Goal: Transaction & Acquisition: Purchase product/service

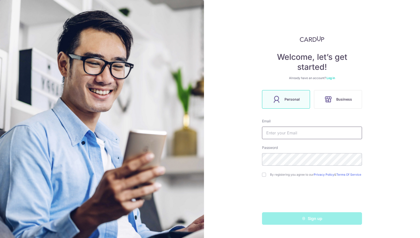
click at [288, 135] on input "text" at bounding box center [312, 133] width 100 height 13
type input "[EMAIL_ADDRESS][DOMAIN_NAME]"
click at [263, 177] on input "checkbox" at bounding box center [264, 175] width 4 height 4
checkbox input "true"
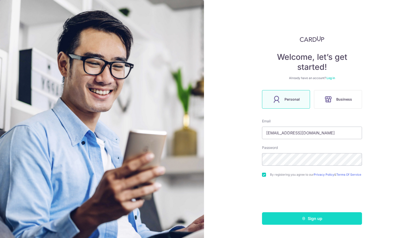
click at [323, 220] on button "Sign up" at bounding box center [312, 218] width 100 height 13
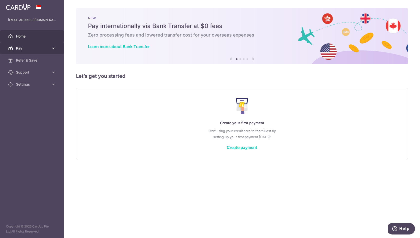
click at [53, 50] on icon at bounding box center [53, 48] width 5 height 5
click at [236, 142] on div "Create your first payment Start using your credit card to the fullest by settin…" at bounding box center [242, 123] width 320 height 59
click at [250, 147] on link "Create payment" at bounding box center [242, 147] width 31 height 5
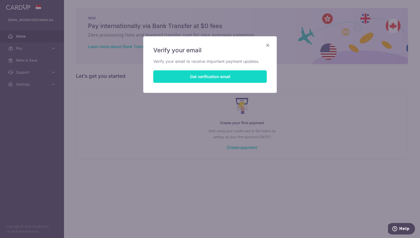
click at [203, 79] on button "Get verification email" at bounding box center [210, 76] width 114 height 13
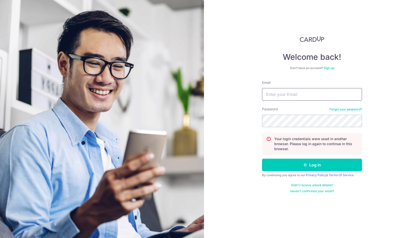
drag, startPoint x: 306, startPoint y: 87, endPoint x: 304, endPoint y: 95, distance: 8.8
click at [306, 91] on div "Email" at bounding box center [312, 90] width 100 height 21
click at [304, 95] on input "Email" at bounding box center [312, 94] width 100 height 13
type input "gavinchua91@gmail.com"
click at [262, 159] on button "Log in" at bounding box center [312, 165] width 100 height 13
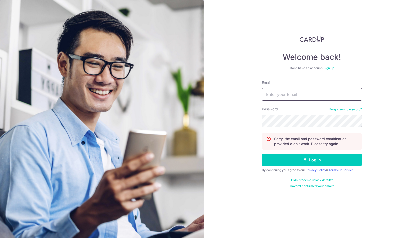
click at [293, 97] on input "Email" at bounding box center [312, 94] width 100 height 13
type input "[EMAIL_ADDRESS][DOMAIN_NAME]"
click at [262, 154] on button "Log in" at bounding box center [312, 160] width 100 height 13
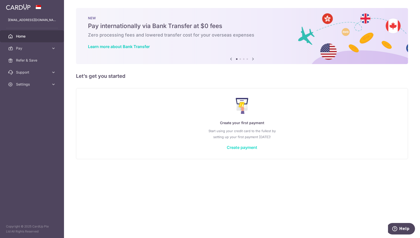
click at [238, 149] on link "Create payment" at bounding box center [242, 147] width 31 height 5
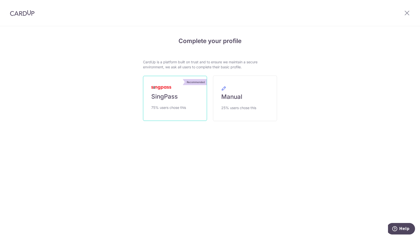
click at [189, 97] on link "Recommended SingPass 75% users chose this" at bounding box center [175, 98] width 64 height 45
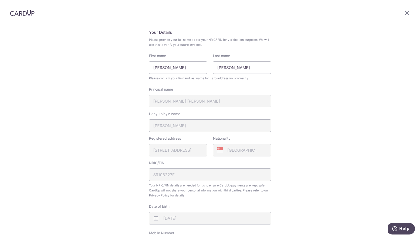
scroll to position [6, 0]
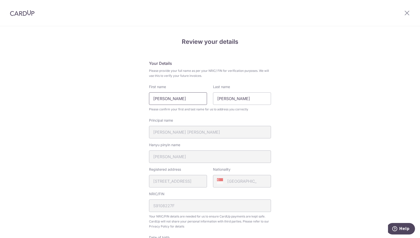
click at [186, 100] on input "[PERSON_NAME]" at bounding box center [178, 98] width 58 height 13
type input "[PERSON_NAME]"
type input "Chua"
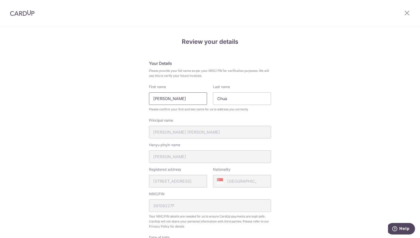
click at [186, 100] on input "[PERSON_NAME]" at bounding box center [178, 98] width 58 height 13
click at [165, 83] on fieldset "Your Details Please provide your full name as per your NRIC/ FIN for verificati…" at bounding box center [210, 180] width 122 height 240
click at [189, 94] on input "[PERSON_NAME]" at bounding box center [178, 98] width 58 height 13
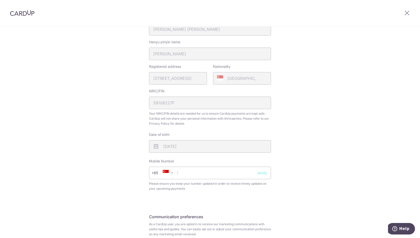
scroll to position [114, 0]
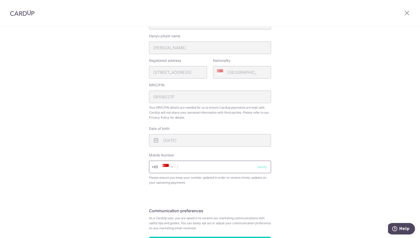
type input "[PERSON_NAME] Siang"
click at [200, 165] on input "text" at bounding box center [210, 167] width 122 height 13
type input "93217296"
click at [259, 166] on button "Verify" at bounding box center [262, 166] width 10 height 5
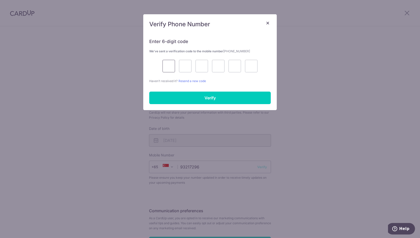
click at [168, 66] on input "text" at bounding box center [169, 66] width 13 height 13
type input "8"
type input "4"
type input "6"
type input "0"
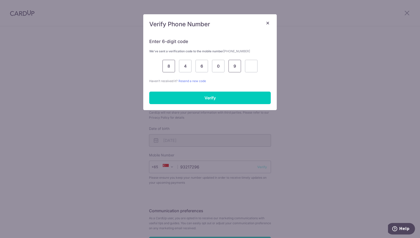
type input "9"
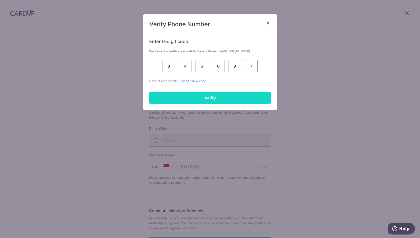
type input "7"
click at [229, 95] on input "Verify" at bounding box center [210, 98] width 122 height 13
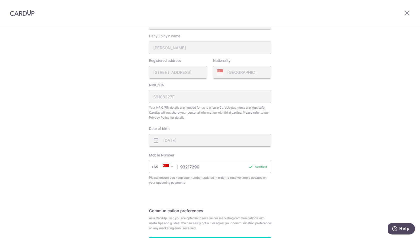
scroll to position [153, 0]
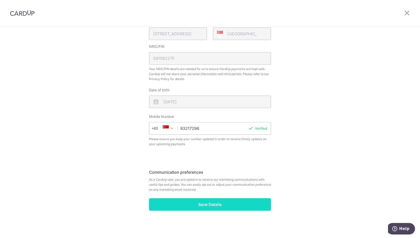
click at [216, 201] on input "Save Details" at bounding box center [210, 204] width 122 height 13
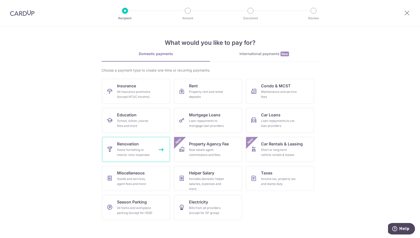
click at [132, 143] on span "Renovation" at bounding box center [128, 144] width 22 height 6
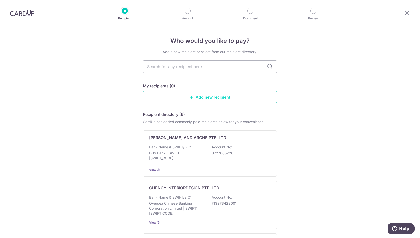
click at [212, 96] on link "Add new recipient" at bounding box center [210, 97] width 134 height 13
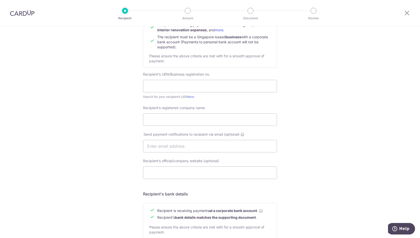
scroll to position [60, 0]
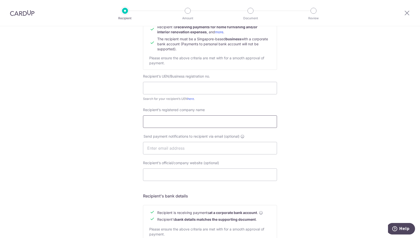
click at [215, 123] on input "Recipient’s registered company name" at bounding box center [210, 121] width 134 height 13
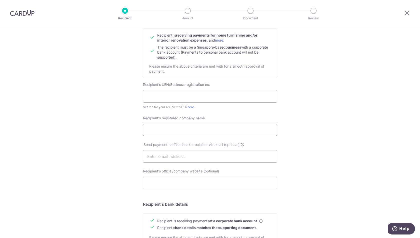
scroll to position [54, 0]
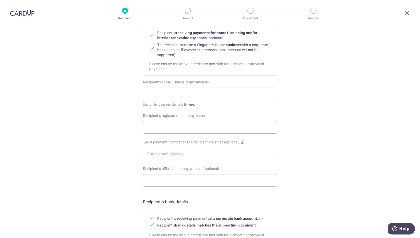
click at [189, 105] on link "here" at bounding box center [191, 105] width 7 height 4
click at [185, 97] on input "text" at bounding box center [210, 94] width 134 height 13
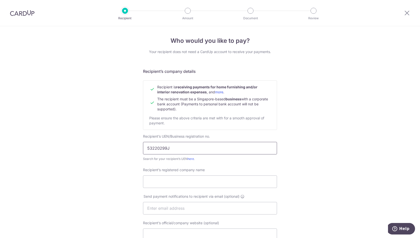
type input "53220299J"
click at [119, 159] on div "Who would you like to pay? Your recipient does not need a CardUp account to rec…" at bounding box center [210, 214] width 420 height 376
click at [189, 157] on link "here" at bounding box center [191, 159] width 7 height 4
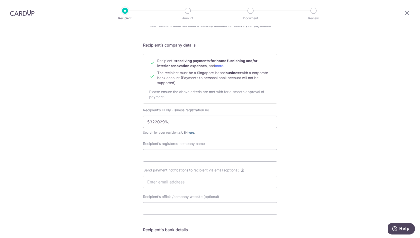
scroll to position [27, 0]
click at [170, 153] on input "Recipient’s registered company name" at bounding box center [210, 155] width 134 height 13
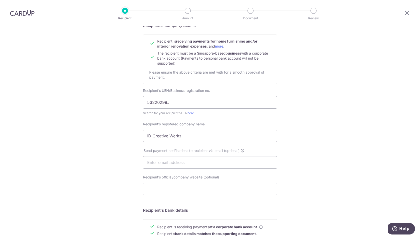
scroll to position [46, 0]
type input "ID Creative Werkz"
click at [170, 162] on input "text" at bounding box center [210, 162] width 134 height 13
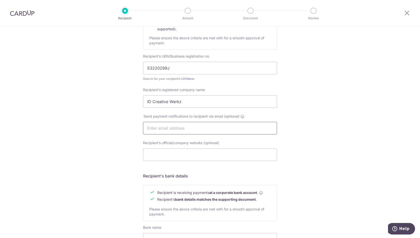
scroll to position [80, 0]
click at [163, 126] on input "text" at bounding box center [210, 128] width 134 height 13
paste input "sales.idcreative@gmail.com"
type input "sales.idcreative@gmail.com"
click at [110, 127] on div "Who would you like to pay? Your recipient does not need a CardUp account to rec…" at bounding box center [210, 134] width 420 height 376
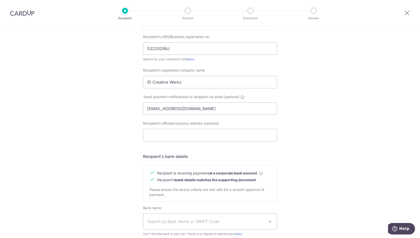
scroll to position [100, 0]
click at [217, 112] on input "sales.idcreative@gmail.com" at bounding box center [210, 108] width 134 height 13
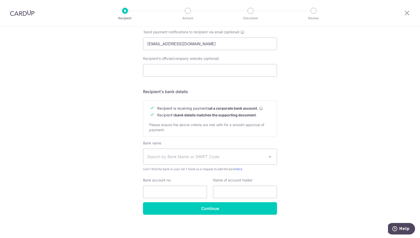
click at [191, 154] on span "Search by Bank Name or SWIFT Code" at bounding box center [206, 157] width 118 height 6
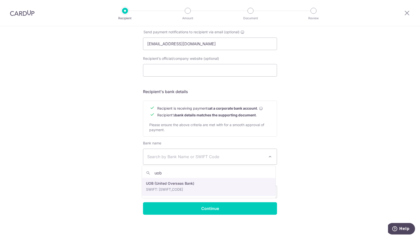
type input "uob"
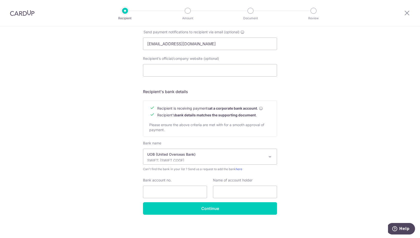
select select "18"
click at [200, 156] on p "UOB (United Overseas Bank)" at bounding box center [206, 154] width 118 height 5
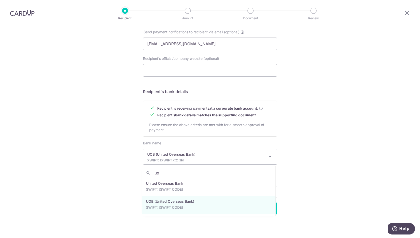
scroll to position [0, 0]
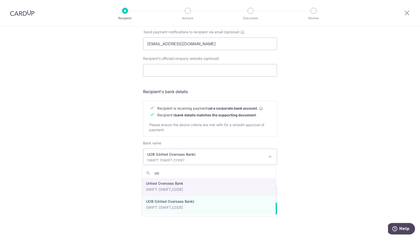
type input "uo"
select select "23668"
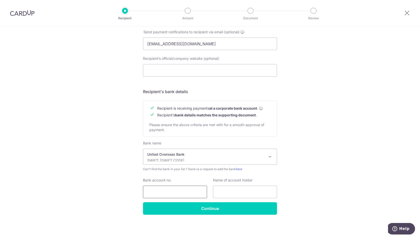
click at [193, 189] on input "Bank account no." at bounding box center [175, 192] width 64 height 13
drag, startPoint x: 153, startPoint y: 192, endPoint x: 160, endPoint y: 192, distance: 7.0
click at [160, 192] on input "3353029809" at bounding box center [175, 192] width 64 height 13
click at [167, 191] on input "3359803029" at bounding box center [175, 192] width 64 height 13
click at [162, 192] on input "3353029809" at bounding box center [175, 192] width 64 height 13
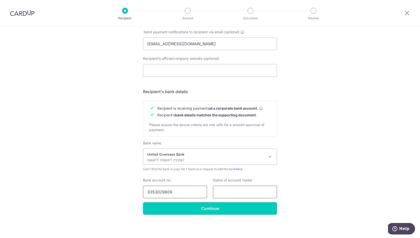
type input "3353029809"
click at [239, 192] on input "text" at bounding box center [245, 192] width 64 height 13
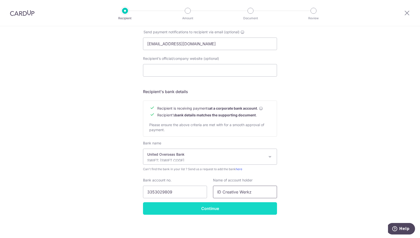
type input "ID Creative Werkz"
click at [234, 207] on input "Continue" at bounding box center [210, 208] width 134 height 13
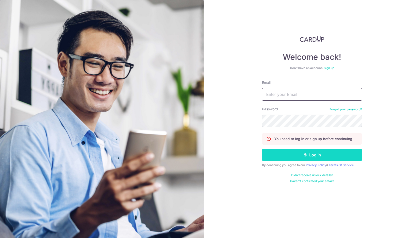
type input "[EMAIL_ADDRESS][DOMAIN_NAME]"
click at [297, 155] on button "Log in" at bounding box center [312, 155] width 100 height 13
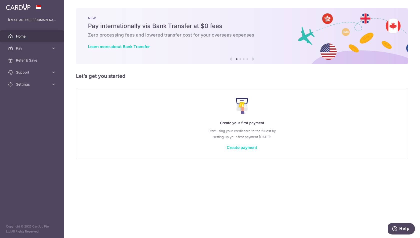
click at [238, 149] on link "Create payment" at bounding box center [242, 147] width 31 height 5
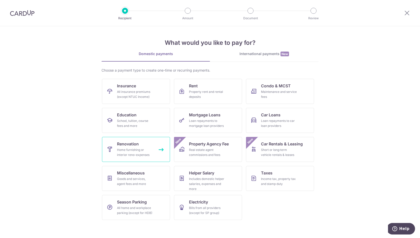
click at [137, 152] on div "Home furnishing or interior reno-expenses" at bounding box center [135, 152] width 36 height 10
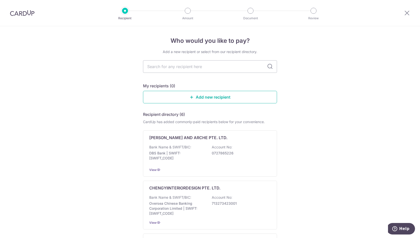
click at [191, 100] on link "Add new recipient" at bounding box center [210, 97] width 134 height 13
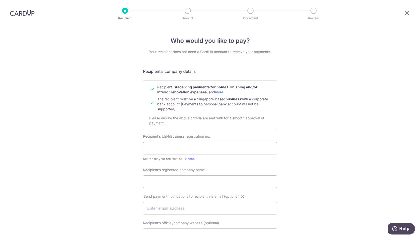
click at [173, 148] on input "text" at bounding box center [210, 148] width 134 height 13
click at [173, 148] on input "53220299" at bounding box center [210, 148] width 134 height 13
type input "53220299J"
click at [129, 151] on div "Who would you like to pay? Your recipient does not need a CardUp account to rec…" at bounding box center [210, 214] width 420 height 376
click at [150, 150] on input "53220299J" at bounding box center [210, 148] width 134 height 13
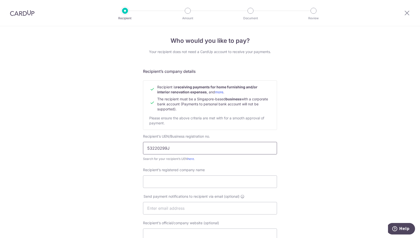
click at [171, 152] on input "53220299J" at bounding box center [210, 148] width 134 height 13
drag, startPoint x: 155, startPoint y: 147, endPoint x: 177, endPoint y: 148, distance: 22.5
click at [177, 148] on input "53220299J" at bounding box center [210, 148] width 134 height 13
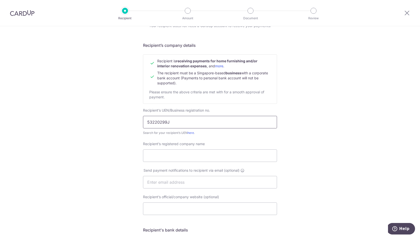
scroll to position [28, 0]
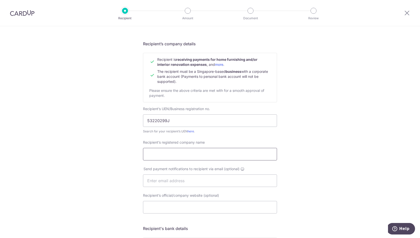
click at [158, 154] on input "Recipient’s registered company name" at bounding box center [210, 154] width 134 height 13
type input "ID Creative Werkz"
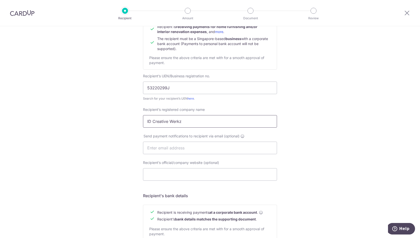
scroll to position [63, 0]
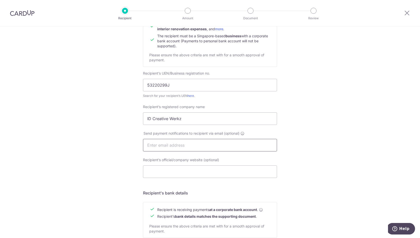
click at [183, 142] on input "text" at bounding box center [210, 145] width 134 height 13
click at [155, 144] on input "text" at bounding box center [210, 145] width 134 height 13
paste input "sales.idcreative@gmail.com"
type input "sales.idcreative@gmail.com"
click at [108, 146] on div "Who would you like to pay? Your recipient does not need a CardUp account to rec…" at bounding box center [210, 151] width 420 height 376
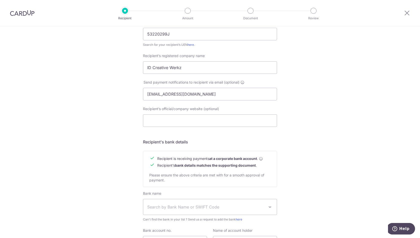
scroll to position [164, 0]
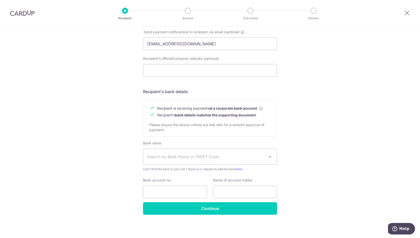
click at [157, 151] on span "Search by Bank Name or SWIFT Code" at bounding box center [210, 157] width 134 height 16
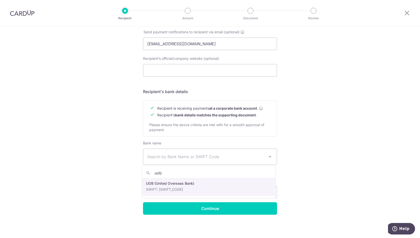
type input "uob"
select select "18"
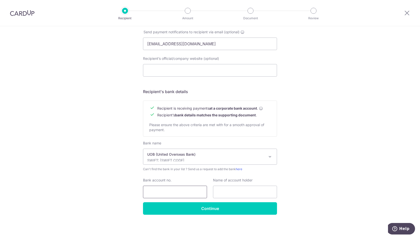
click at [167, 193] on input "Bank account no." at bounding box center [175, 192] width 64 height 13
type input "3353029809"
click at [228, 192] on input "text" at bounding box center [245, 192] width 64 height 13
type input "ID Creative Werkz"
click at [299, 189] on div "Who would you like to pay? Your recipient does not need a CardUp account to rec…" at bounding box center [210, 50] width 420 height 376
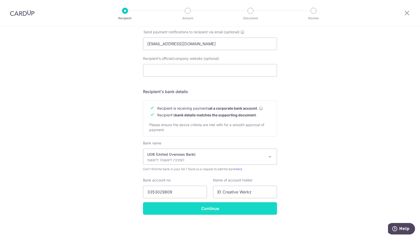
click at [246, 209] on input "Continue" at bounding box center [210, 208] width 134 height 13
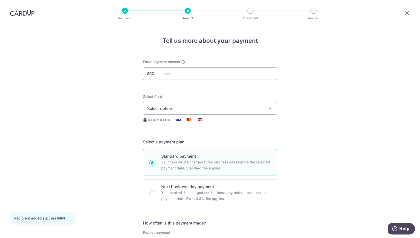
click at [192, 66] on div "Enter payment amount SGD" at bounding box center [210, 69] width 134 height 21
click at [189, 71] on input "text" at bounding box center [210, 73] width 134 height 13
type input "6,500.00"
click at [173, 112] on button "Select option" at bounding box center [210, 108] width 134 height 13
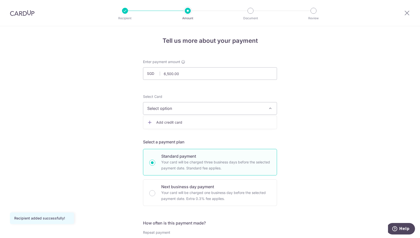
click at [170, 123] on span "Add credit card" at bounding box center [214, 122] width 117 height 5
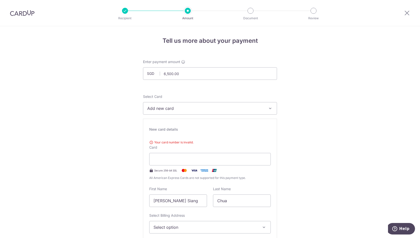
click at [201, 142] on span "Your card number is invalid." at bounding box center [210, 142] width 122 height 5
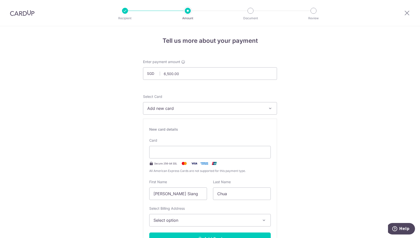
click at [201, 223] on span "Select option" at bounding box center [206, 220] width 104 height 6
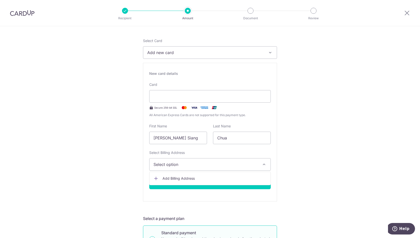
click at [170, 178] on span "Add Billing Address" at bounding box center [215, 178] width 104 height 5
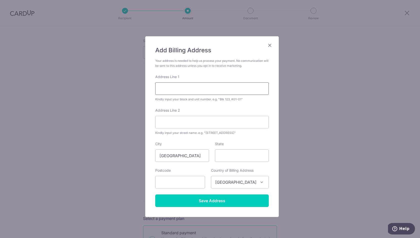
click at [178, 89] on input "Address Line 1" at bounding box center [212, 88] width 114 height 13
type input "[GEOGRAPHIC_DATA] 65"
type input "641673"
click at [187, 125] on input "Address Line 2" at bounding box center [212, 122] width 114 height 13
click at [252, 147] on div "State" at bounding box center [242, 151] width 54 height 21
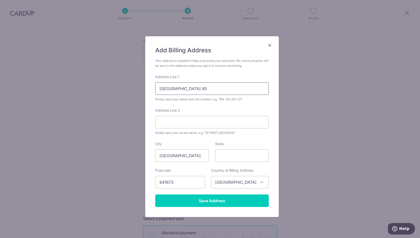
click at [216, 89] on input "[GEOGRAPHIC_DATA] 65" at bounding box center [212, 88] width 114 height 13
click at [245, 121] on input "Address Line 2" at bounding box center [212, 122] width 114 height 13
drag, startPoint x: 219, startPoint y: 88, endPoint x: 141, endPoint y: 77, distance: 79.5
click at [141, 77] on div "Add Billing Address Your address is needed to help us process your payment. No …" at bounding box center [210, 119] width 420 height 238
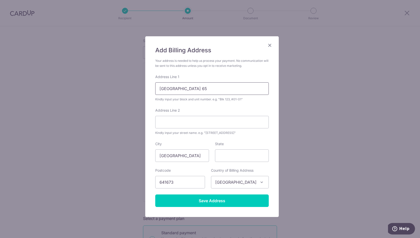
click at [170, 91] on input "Jurong West St 65" at bounding box center [212, 88] width 114 height 13
click at [158, 88] on input "Jurong West St 65" at bounding box center [212, 88] width 114 height 13
type input "Block 673A Jurong West St 65"
click at [187, 124] on input "Address Line 2" at bounding box center [212, 122] width 114 height 13
type input "#16-20"
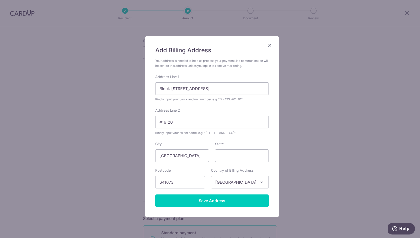
click at [199, 108] on div "Address Line 2 #16-20 Kindly input your street name. e.g. "Hougang Street 10"" at bounding box center [212, 122] width 114 height 28
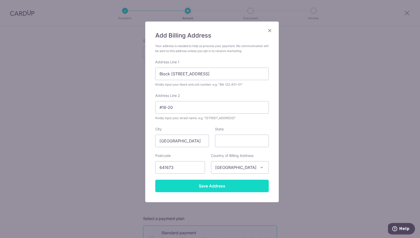
click at [184, 185] on input "Save Address" at bounding box center [212, 186] width 114 height 13
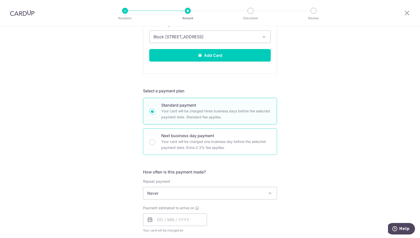
scroll to position [205, 0]
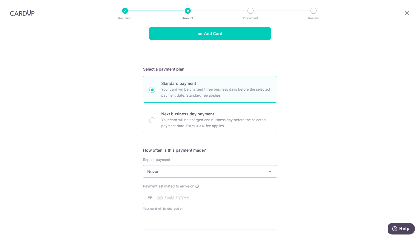
click at [151, 197] on icon at bounding box center [150, 198] width 6 height 6
click at [157, 197] on input "text" at bounding box center [175, 198] width 64 height 13
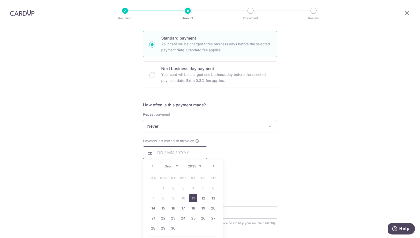
scroll to position [251, 0]
click at [191, 195] on link "11" at bounding box center [193, 198] width 8 height 8
type input "[DATE]"
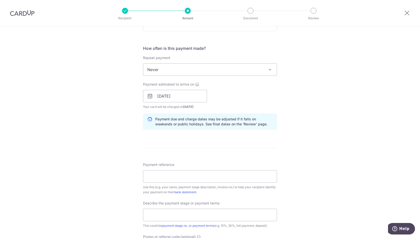
scroll to position [309, 0]
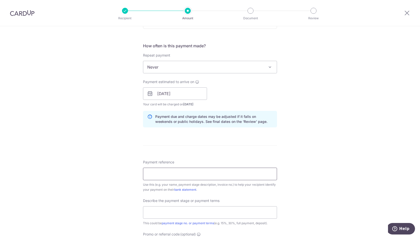
click at [202, 173] on input "Payment reference" at bounding box center [210, 174] width 134 height 13
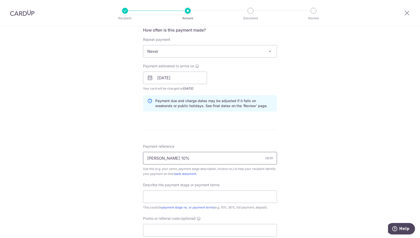
scroll to position [325, 0]
click at [199, 154] on input "GavinChua SimsUrbanOasis 10%" at bounding box center [210, 158] width 134 height 13
click at [212, 157] on input "GavinChua SimsUrbanOasis 10%" at bounding box center [210, 158] width 134 height 13
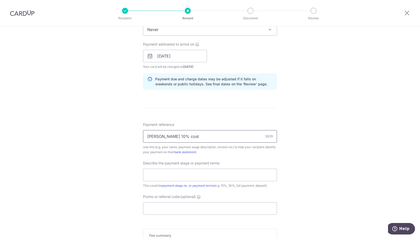
drag, startPoint x: 200, startPoint y: 134, endPoint x: 251, endPoint y: 138, distance: 50.7
click at [251, 138] on input "GavinChua SimsUrbanOasis 10% cost" at bounding box center [210, 136] width 134 height 13
click at [157, 134] on input "GavinChua SimsUrbanOasis" at bounding box center [210, 136] width 134 height 13
click at [168, 134] on input "GavinChua SimsUrbanOasis" at bounding box center [210, 136] width 134 height 13
type input "GavinChuaSimsUrbanOasis"
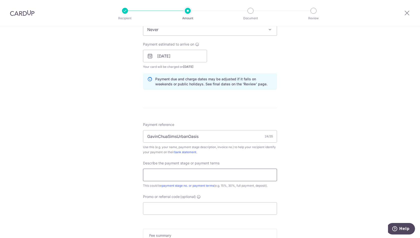
click at [201, 172] on input "text" at bounding box center [210, 175] width 134 height 13
type input "1"
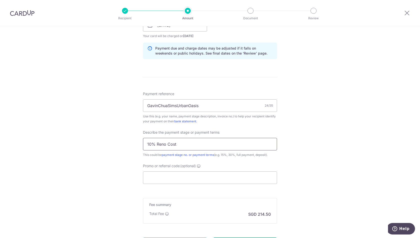
scroll to position [386, 0]
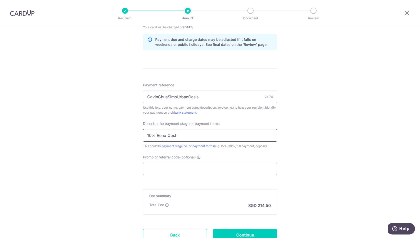
type input "10% Reno Cost"
click at [161, 168] on input "Promo or referral code (optional)" at bounding box center [210, 169] width 134 height 13
paste input "REC185"
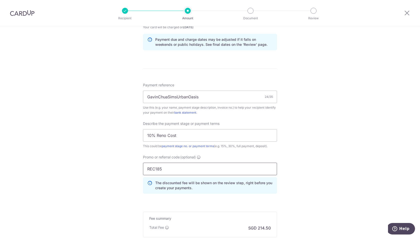
scroll to position [448, 0]
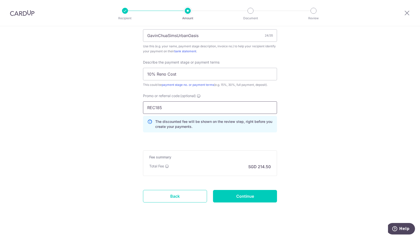
type input "REC185"
click at [249, 192] on input "Continue" at bounding box center [245, 196] width 64 height 13
type input "Create Schedule"
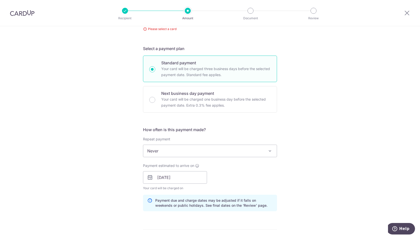
drag, startPoint x: 0, startPoint y: 0, endPoint x: 249, endPoint y: 192, distance: 314.0
click at [249, 192] on div "How often is this payment made? Repeat payment Never Every week Every month Eve…" at bounding box center [210, 171] width 134 height 89
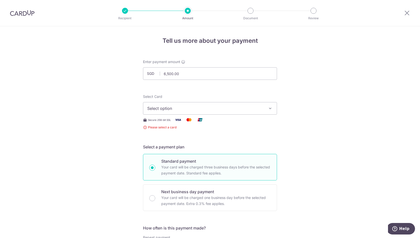
click at [216, 109] on span "Select option" at bounding box center [205, 108] width 117 height 6
click at [192, 121] on span "Add credit card" at bounding box center [214, 122] width 117 height 5
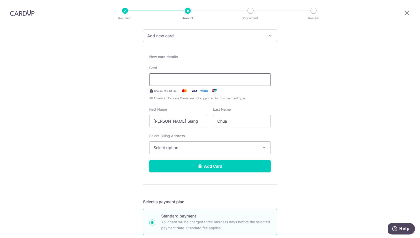
scroll to position [71, 0]
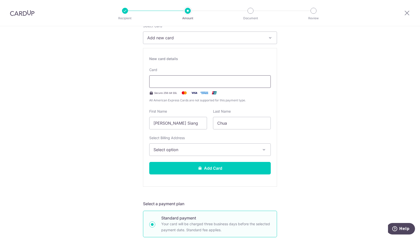
click at [164, 77] on div at bounding box center [210, 81] width 122 height 13
click at [183, 87] on div at bounding box center [210, 81] width 122 height 13
click at [171, 85] on div at bounding box center [210, 81] width 122 height 13
click at [169, 152] on button "Select option" at bounding box center [210, 149] width 122 height 13
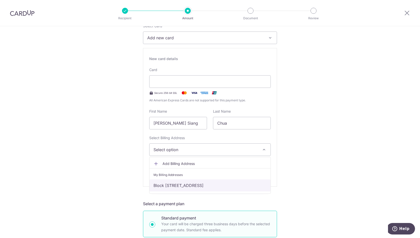
click at [179, 187] on link "Block [STREET_ADDRESS]" at bounding box center [210, 185] width 121 height 12
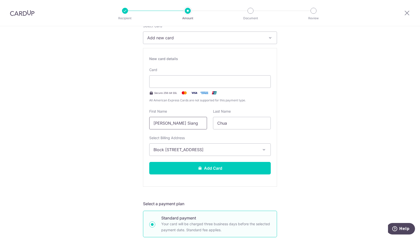
drag, startPoint x: 189, startPoint y: 126, endPoint x: 165, endPoint y: 127, distance: 24.3
click at [165, 127] on input "[PERSON_NAME] Siang" at bounding box center [178, 123] width 58 height 13
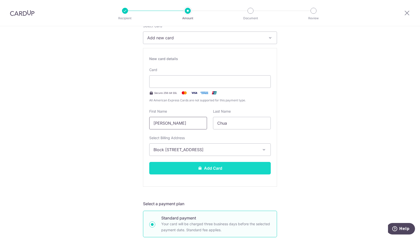
type input "Gavin"
click at [159, 164] on button "Add Card" at bounding box center [210, 168] width 122 height 13
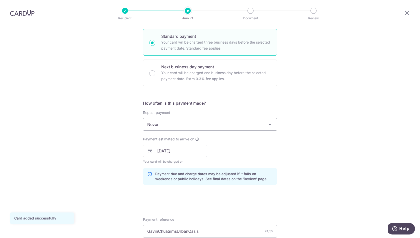
scroll to position [120, 0]
click at [187, 153] on input "[DATE]" at bounding box center [175, 150] width 64 height 13
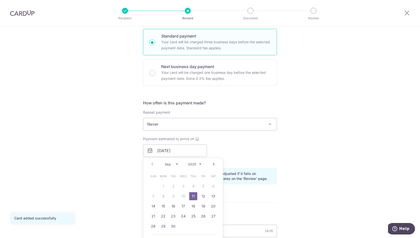
click at [234, 154] on div "Payment estimated to arrive on [DATE] Prev Next Sep Oct Nov [DATE] 2026 2027 20…" at bounding box center [210, 150] width 140 height 28
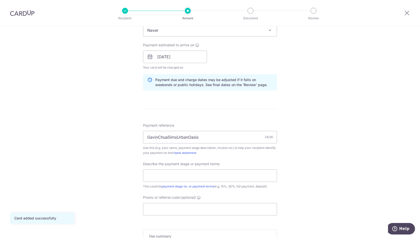
scroll to position [217, 0]
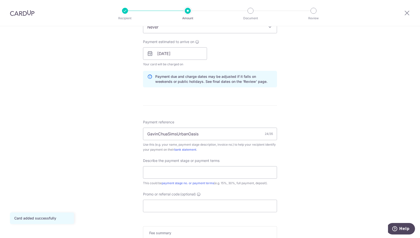
click at [218, 164] on div "Describe the payment stage or payment terms This could be payment stage no. or …" at bounding box center [210, 172] width 134 height 28
click at [209, 174] on input "text" at bounding box center [210, 172] width 134 height 13
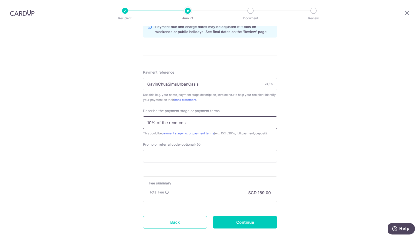
scroll to position [267, 0]
type input "10% of the reno cost"
click at [195, 154] on input "Promo or referral code (optional)" at bounding box center [210, 156] width 134 height 13
paste input "REC185"
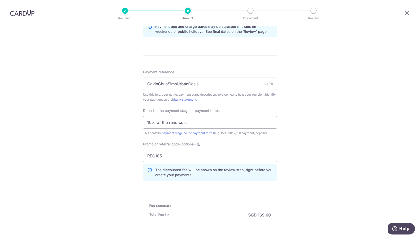
scroll to position [316, 0]
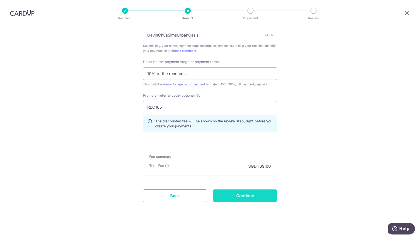
type input "REC185"
click at [240, 194] on input "Continue" at bounding box center [245, 195] width 64 height 13
type input "Create Schedule"
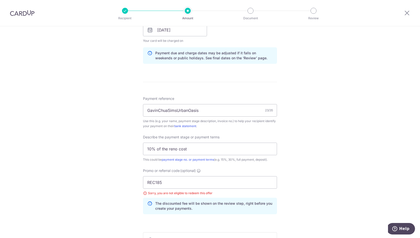
scroll to position [323, 0]
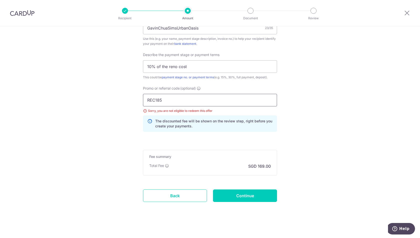
drag, startPoint x: 172, startPoint y: 99, endPoint x: 102, endPoint y: 92, distance: 70.6
paste input "NO25ONE"
type input "RENO25ONE"
click at [231, 190] on input "Continue" at bounding box center [245, 195] width 64 height 13
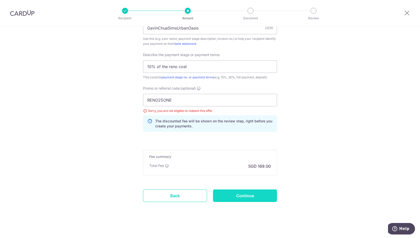
type input "Update Schedule"
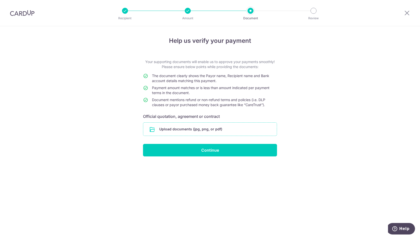
click at [188, 130] on input "file" at bounding box center [210, 129] width 134 height 13
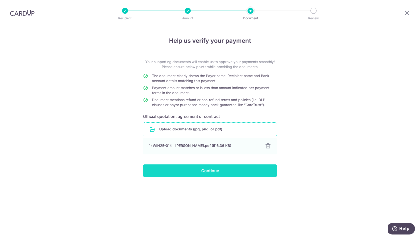
click at [194, 172] on input "Continue" at bounding box center [210, 170] width 134 height 13
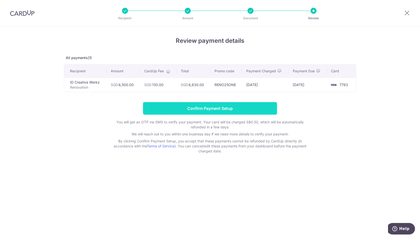
click at [208, 112] on input "Confirm Payment Setup" at bounding box center [210, 108] width 134 height 13
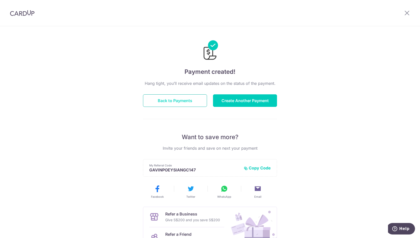
click at [157, 100] on button "Back to Payments" at bounding box center [175, 100] width 64 height 13
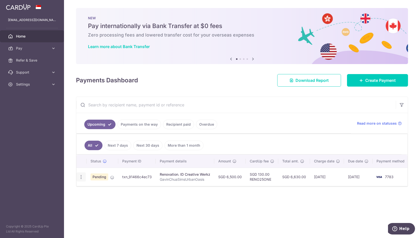
click at [79, 177] on icon "button" at bounding box center [81, 176] width 5 height 5
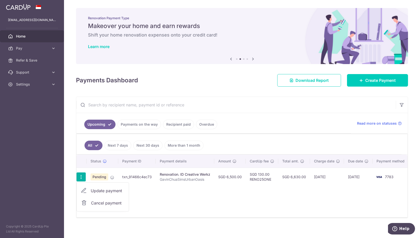
click at [71, 177] on div "× Pause Schedule Pause all future payments in this series Pause just this one p…" at bounding box center [242, 119] width 356 height 238
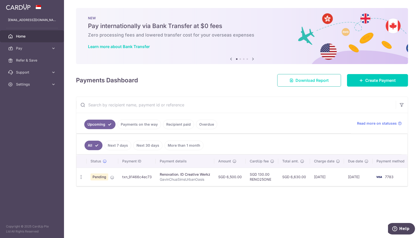
click at [304, 82] on span "Download Report" at bounding box center [312, 80] width 33 height 6
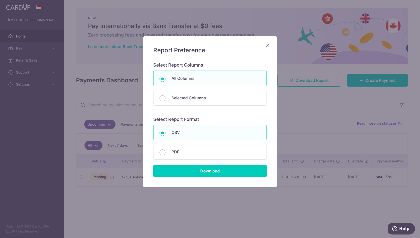
click at [268, 45] on icon "Close" at bounding box center [268, 45] width 6 height 6
